Goal: Transaction & Acquisition: Book appointment/travel/reservation

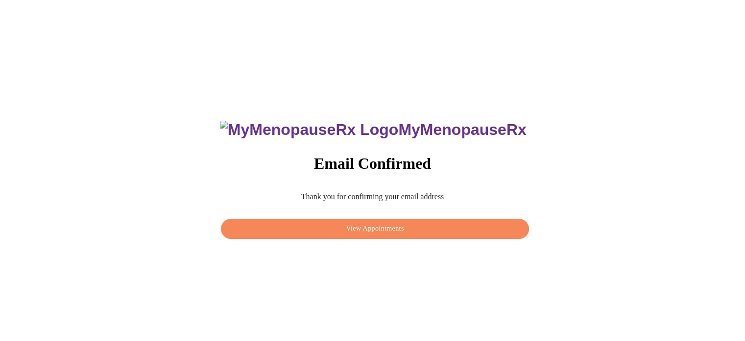
click at [402, 223] on span "View Appointments" at bounding box center [374, 229] width 285 height 12
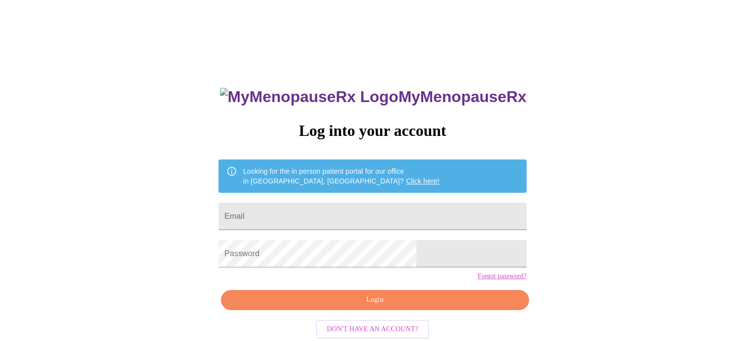
click at [308, 217] on input "Email" at bounding box center [373, 215] width 308 height 27
type input "carotherspm@gmail.com"
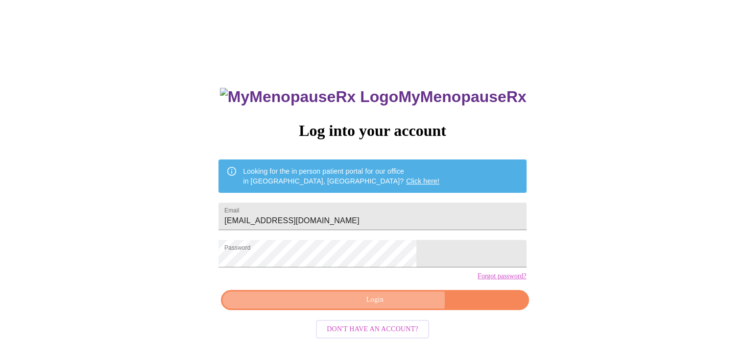
click at [388, 306] on span "Login" at bounding box center [374, 300] width 285 height 12
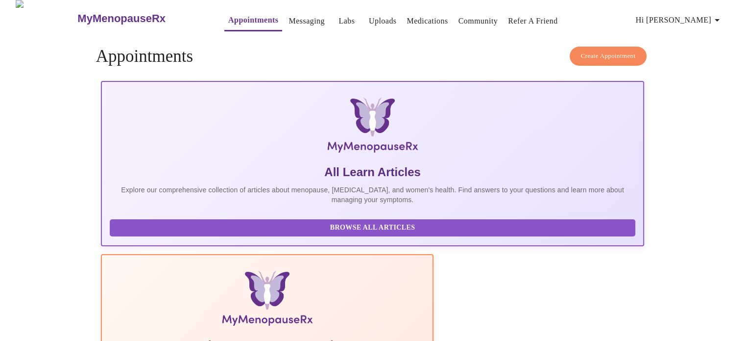
scroll to position [3, 0]
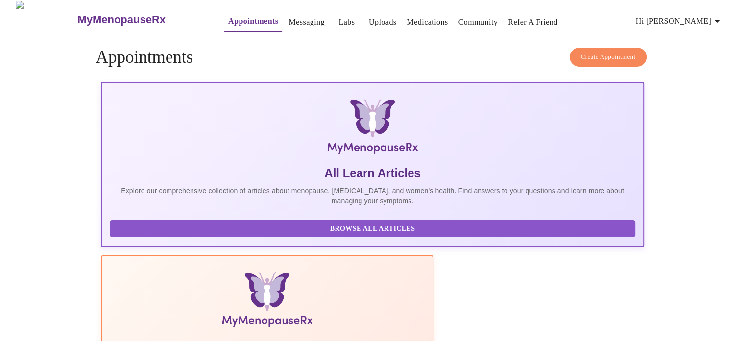
click at [602, 48] on button "Create Appointment" at bounding box center [608, 57] width 77 height 19
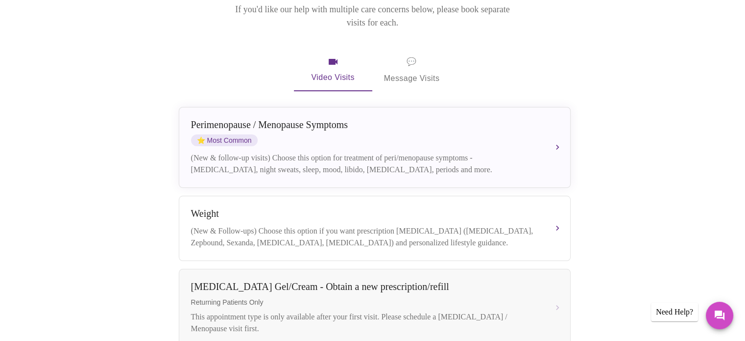
scroll to position [163, 0]
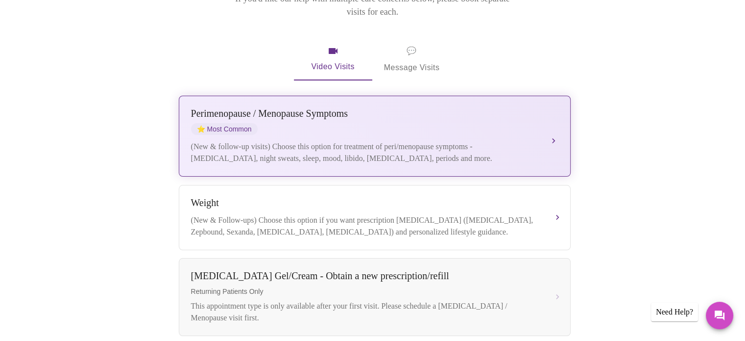
click at [510, 96] on button "Perimenopause / Menopause Symptoms ⭐ Most Common (New & follow-up visits) Choos…" at bounding box center [375, 136] width 392 height 81
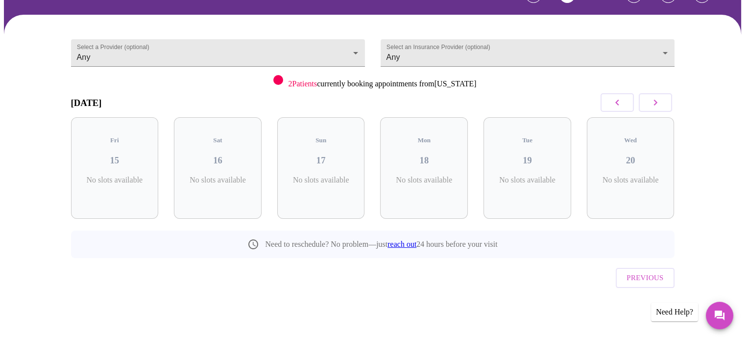
scroll to position [44, 0]
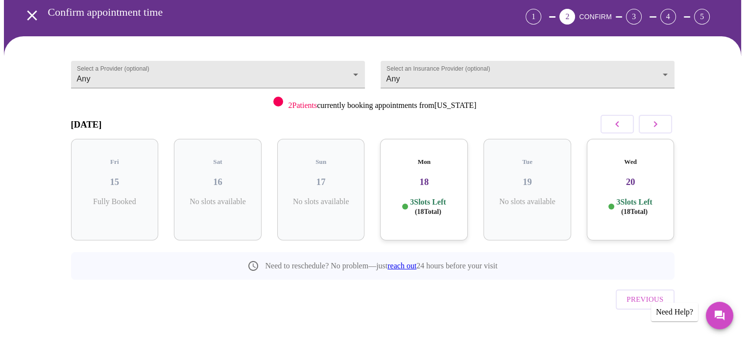
click at [431, 176] on h3 "18" at bounding box center [424, 181] width 72 height 11
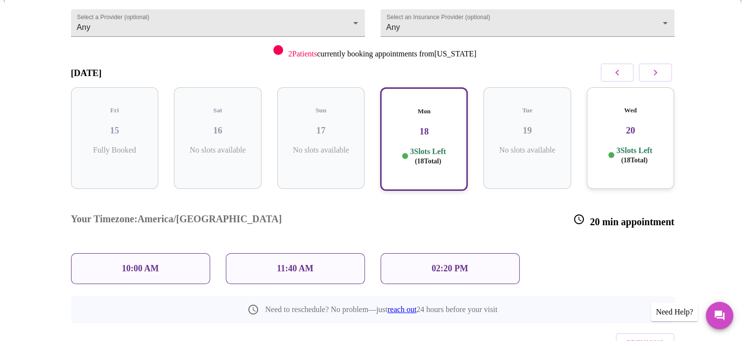
scroll to position [123, 0]
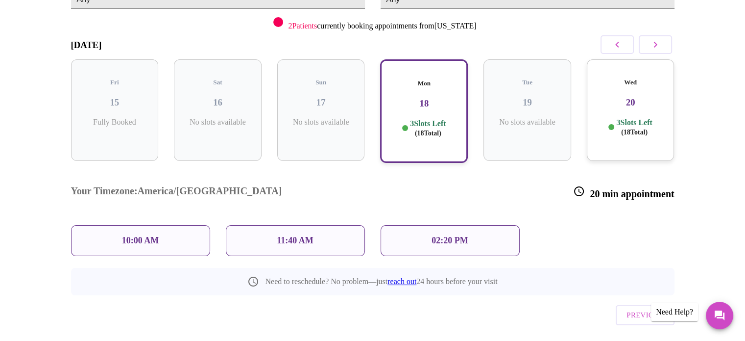
click at [308, 235] on p "11:40 AM" at bounding box center [295, 240] width 37 height 10
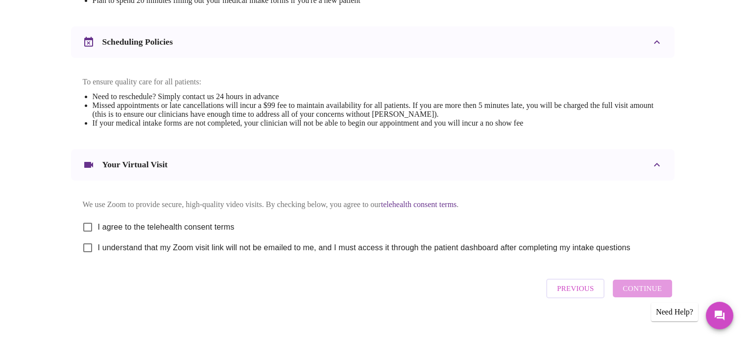
scroll to position [369, 0]
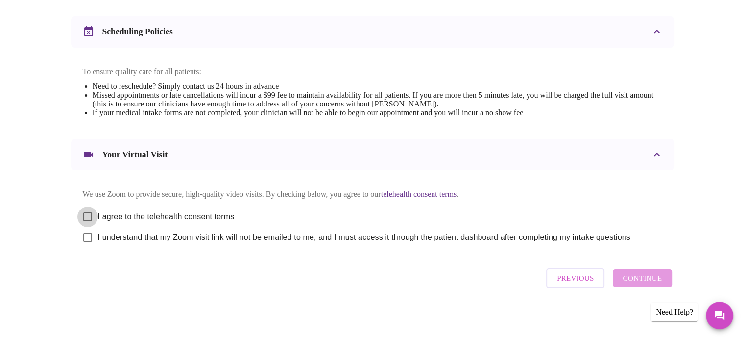
click at [90, 212] on input "I agree to the telehealth consent terms" at bounding box center [87, 216] width 21 height 21
checkbox input "true"
click at [84, 237] on input "I understand that my Zoom visit link will not be emailed to me, and I must acce…" at bounding box center [87, 237] width 21 height 21
checkbox input "true"
click at [644, 282] on span "Continue" at bounding box center [642, 278] width 39 height 13
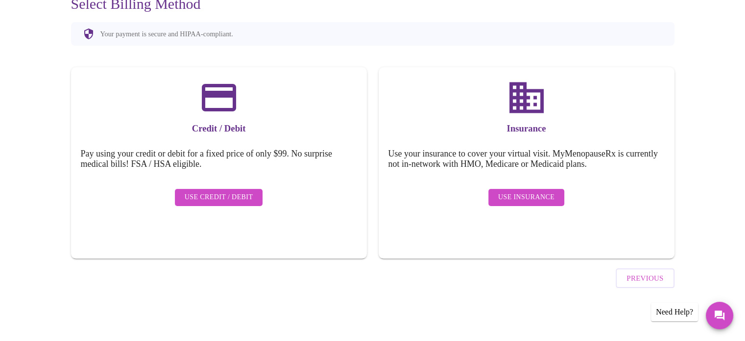
scroll to position [76, 0]
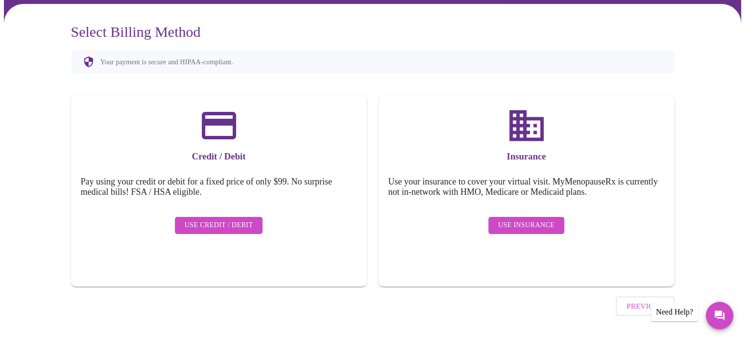
click at [512, 219] on span "Use Insurance" at bounding box center [526, 225] width 56 height 12
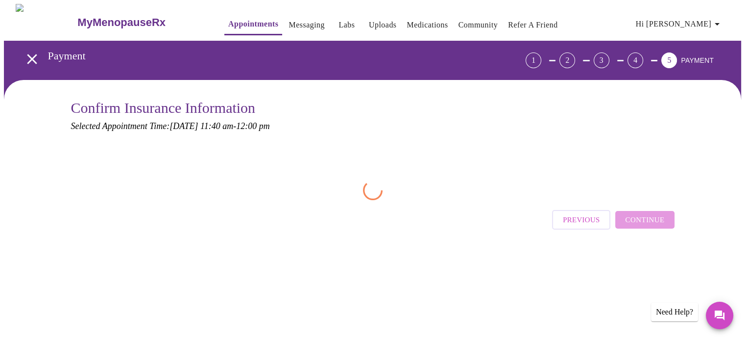
scroll to position [0, 0]
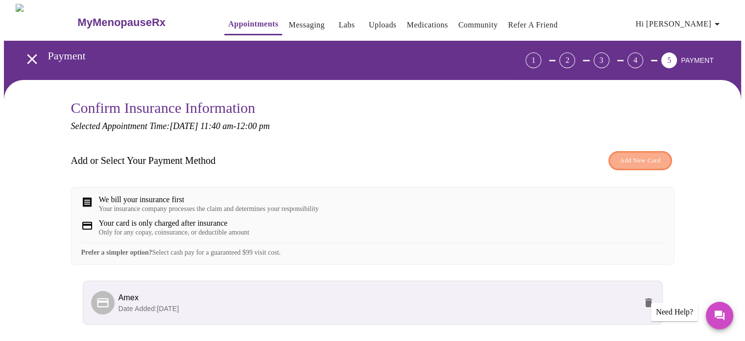
click at [641, 160] on span "Add New Card" at bounding box center [640, 160] width 41 height 11
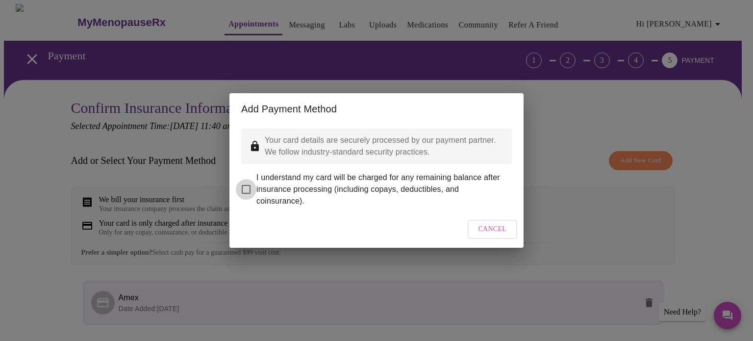
click at [245, 182] on input "I understand my card will be charged for any remaining balance after insurance …" at bounding box center [246, 189] width 21 height 21
checkbox input "true"
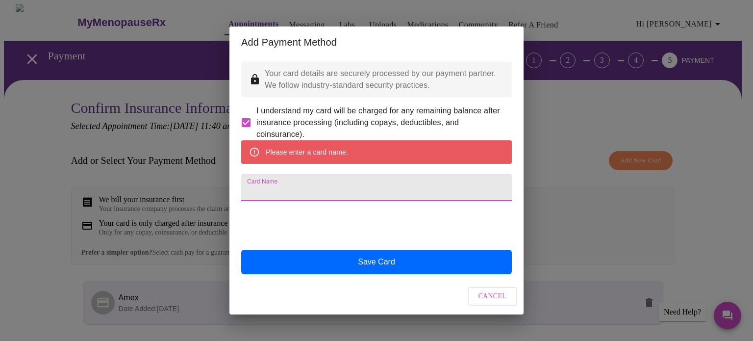
click at [296, 180] on input "Card Name" at bounding box center [376, 187] width 271 height 27
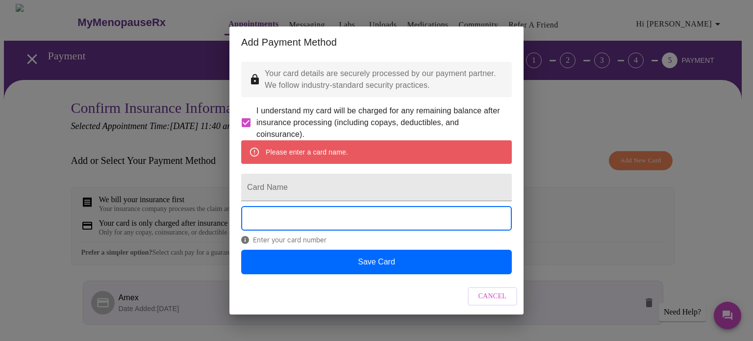
click at [550, 214] on div "Add Payment Method Your card details are securely processed by our payment part…" at bounding box center [376, 170] width 753 height 341
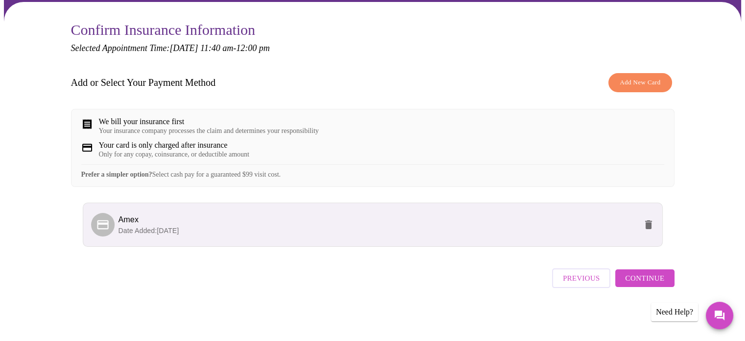
scroll to position [84, 0]
click at [554, 233] on p "Date Added: 08-15-2025" at bounding box center [378, 230] width 519 height 10
click at [387, 247] on li "Amex Date Added: 08-15-2025" at bounding box center [373, 224] width 580 height 44
click at [218, 120] on div "We bill your insurance first" at bounding box center [209, 121] width 220 height 9
click at [572, 284] on span "Previous" at bounding box center [581, 278] width 37 height 13
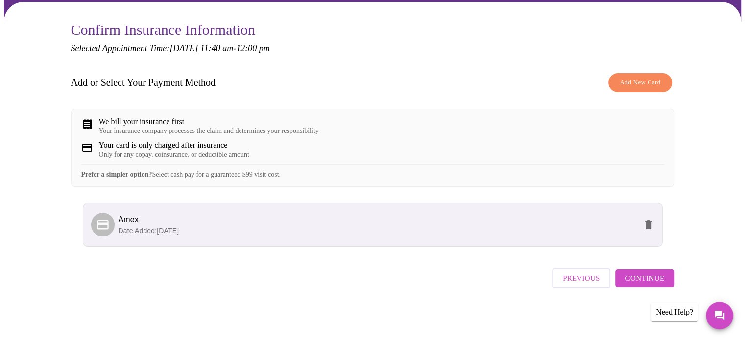
scroll to position [76, 0]
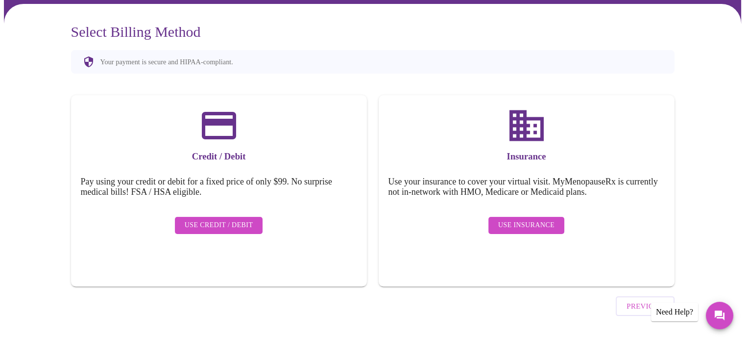
click at [530, 219] on span "Use Insurance" at bounding box center [526, 225] width 56 height 12
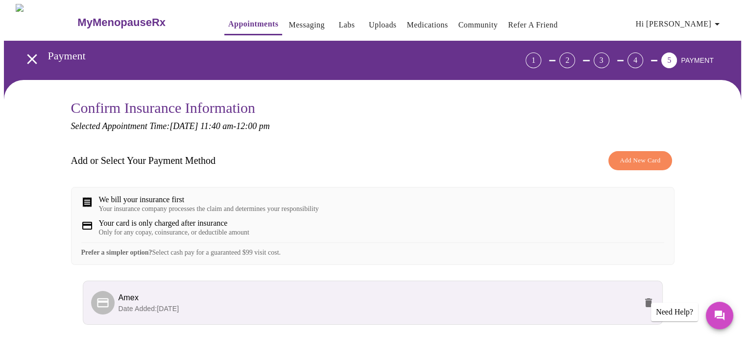
scroll to position [84, 0]
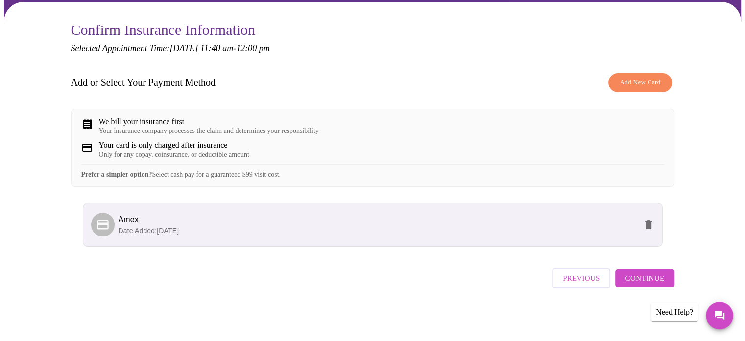
click at [657, 284] on span "Continue" at bounding box center [644, 278] width 39 height 13
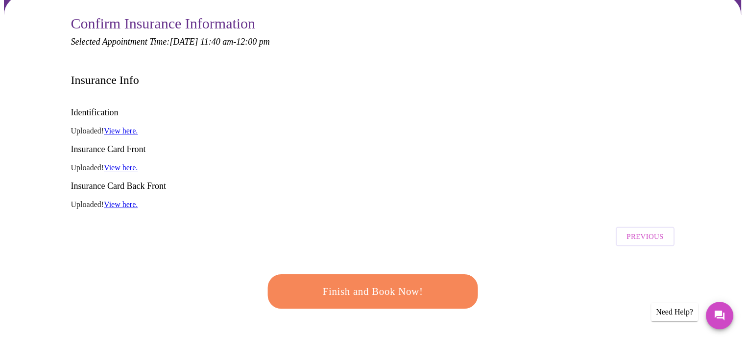
click at [416, 282] on span "Finish and Book Now!" at bounding box center [373, 291] width 186 height 19
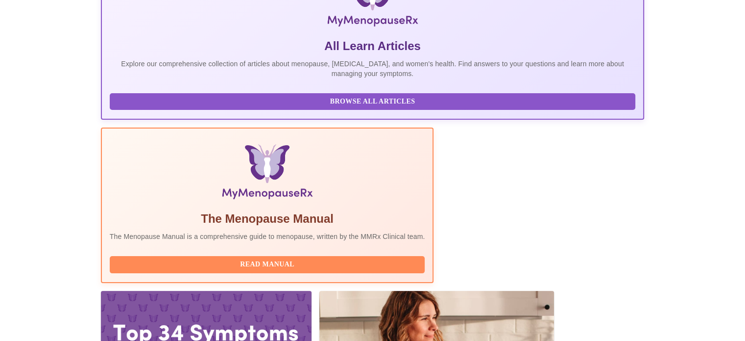
scroll to position [194, 0]
